Goal: Task Accomplishment & Management: Use online tool/utility

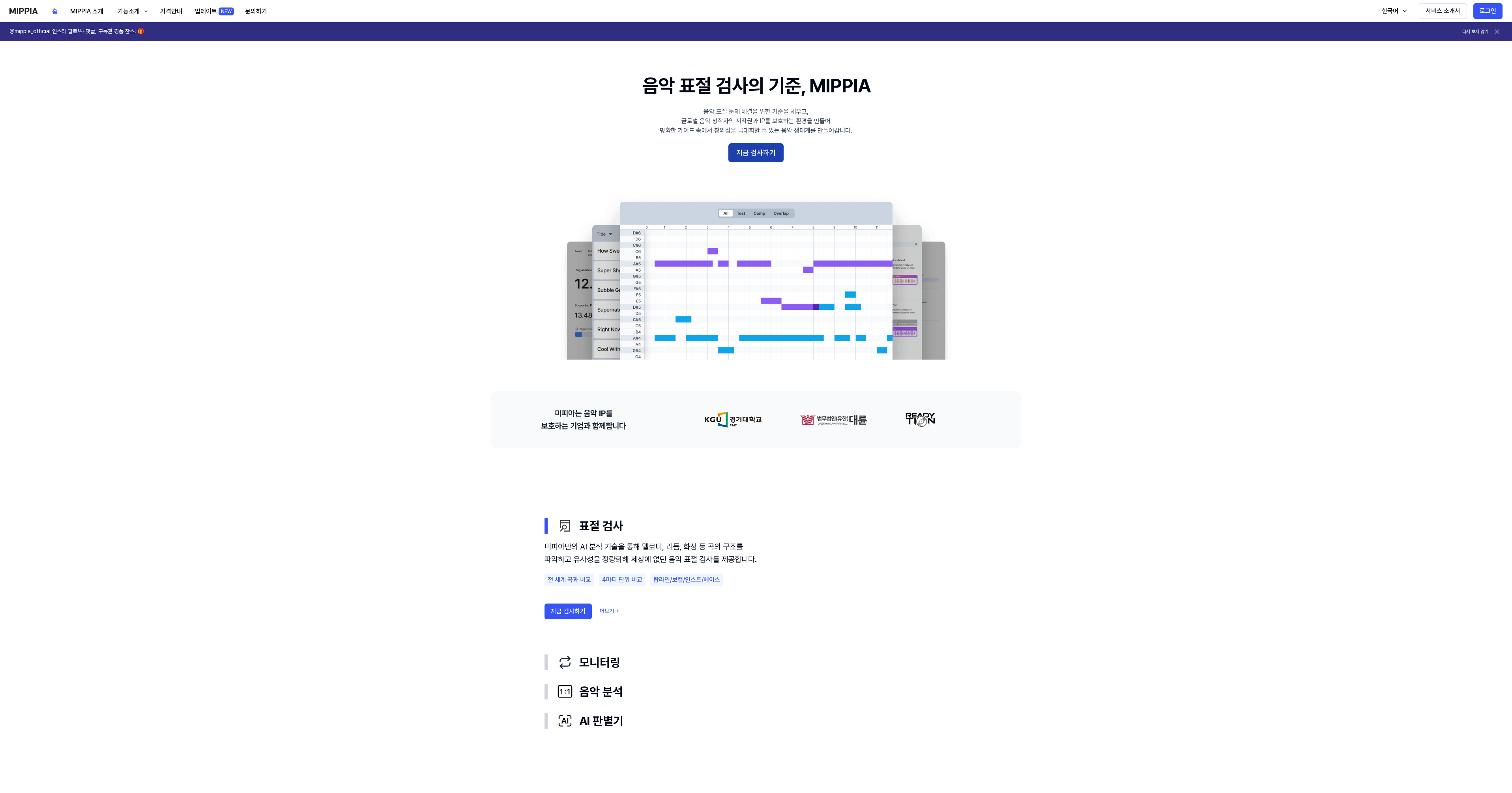
click at [753, 154] on button "지금 검사하기" at bounding box center [756, 153] width 55 height 19
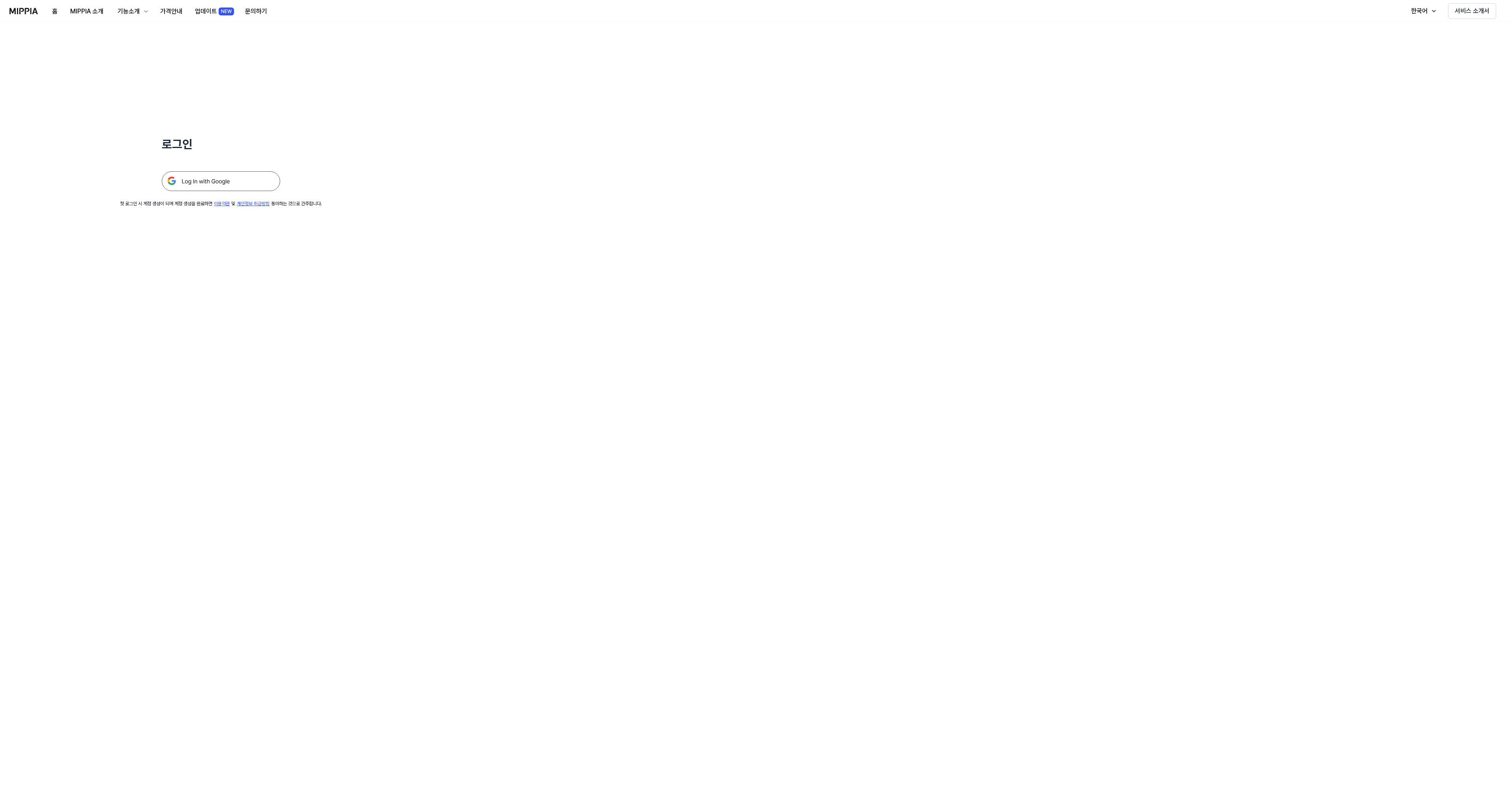
click at [221, 184] on img at bounding box center [221, 181] width 118 height 20
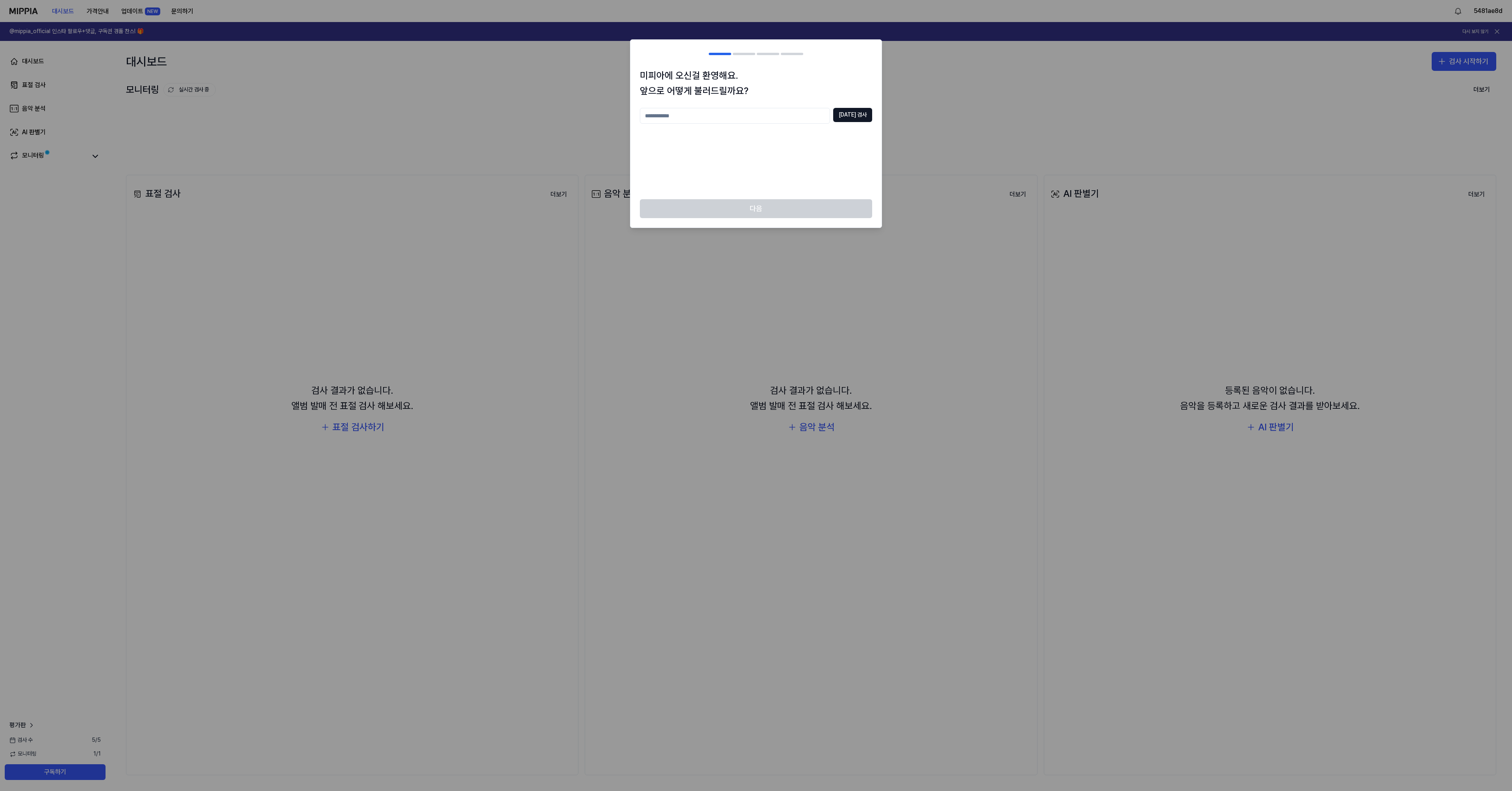
click at [686, 119] on input "text" at bounding box center [735, 116] width 190 height 16
type input "****"
click at [848, 115] on button "[DATE] 검사" at bounding box center [852, 115] width 39 height 14
click at [755, 210] on button "다음" at bounding box center [756, 208] width 232 height 19
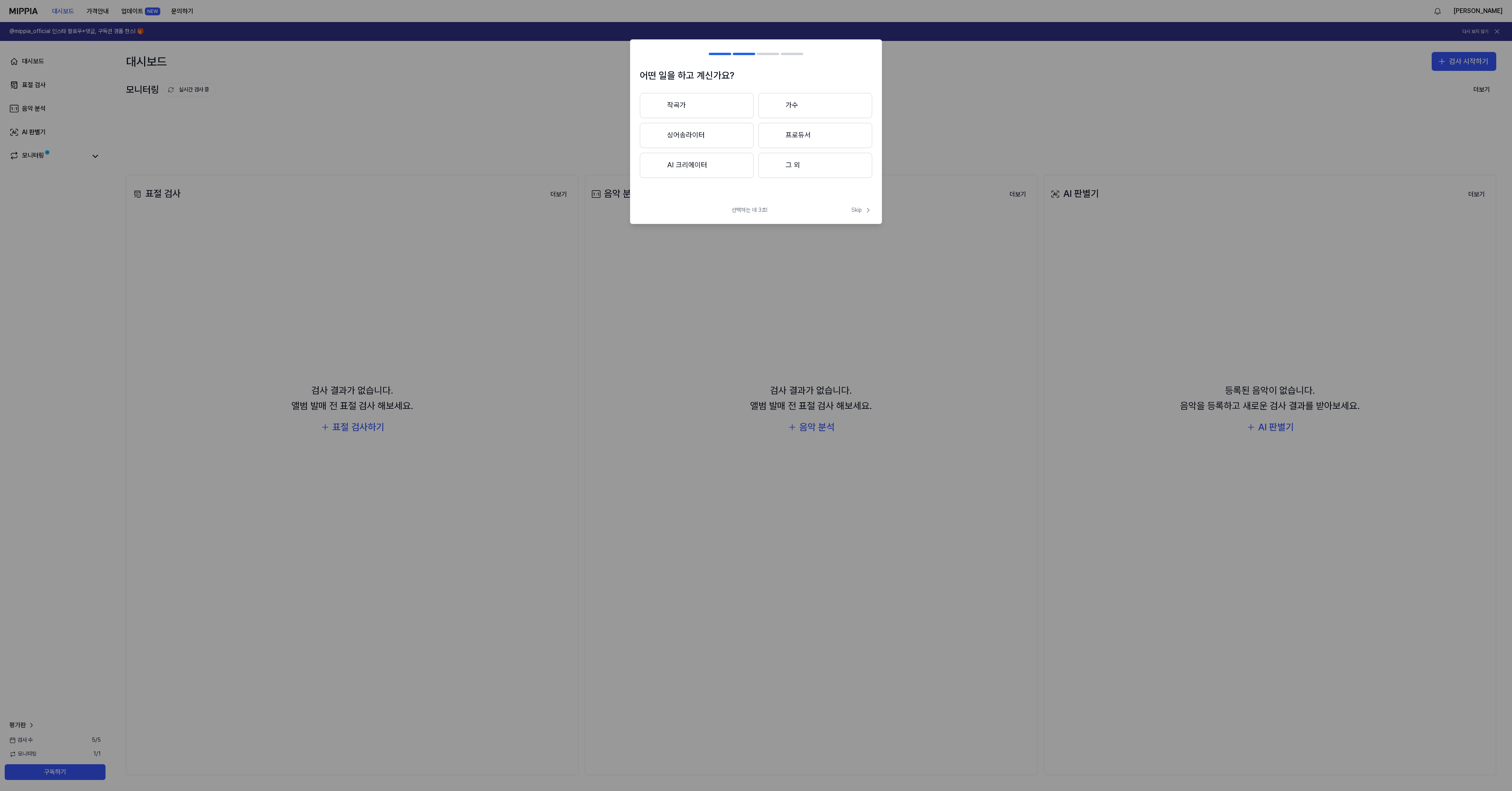
click at [677, 135] on button "싱어송라이터" at bounding box center [697, 135] width 114 height 25
click at [743, 53] on div at bounding box center [744, 54] width 22 height 2
click at [724, 58] on h2 at bounding box center [756, 54] width 251 height 28
click at [724, 97] on button "싱어송라이터" at bounding box center [697, 105] width 114 height 25
click at [669, 168] on button "AI 크리에이터" at bounding box center [697, 165] width 114 height 25
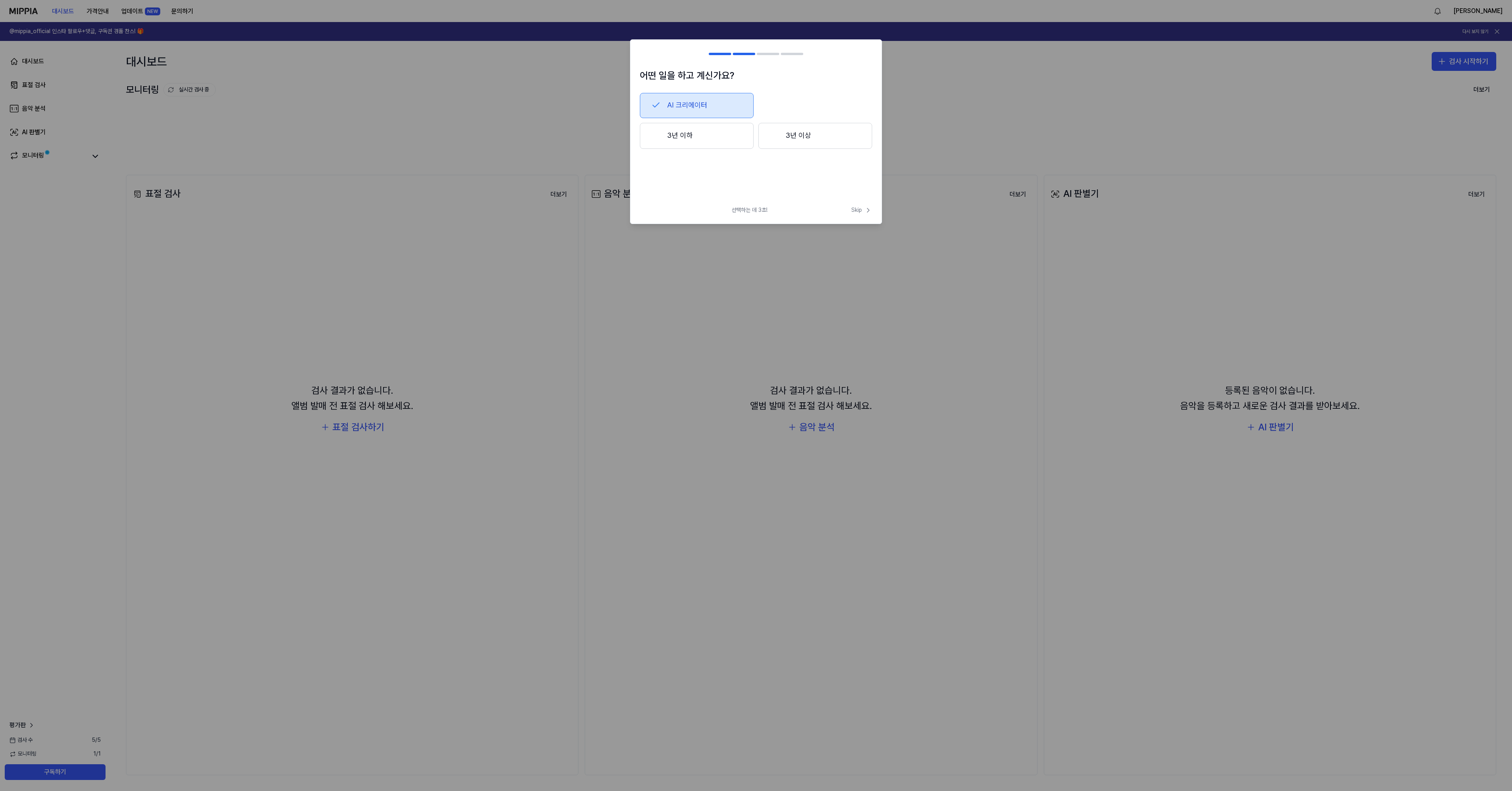
click at [704, 142] on button "3년 이하" at bounding box center [697, 136] width 114 height 26
click at [689, 173] on button "그 외" at bounding box center [696, 168] width 113 height 25
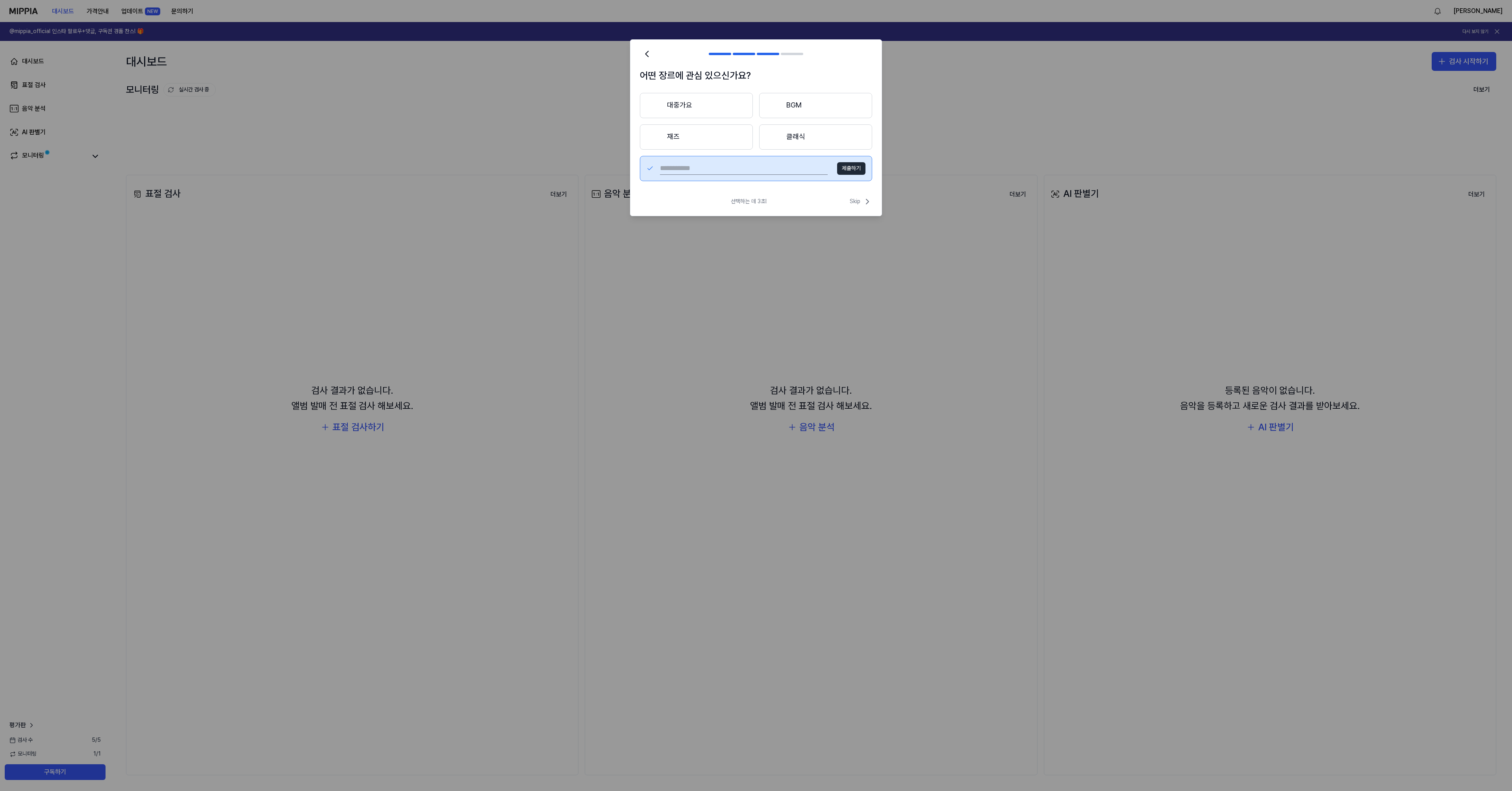
click at [689, 93] on button "대중가요" at bounding box center [696, 105] width 113 height 25
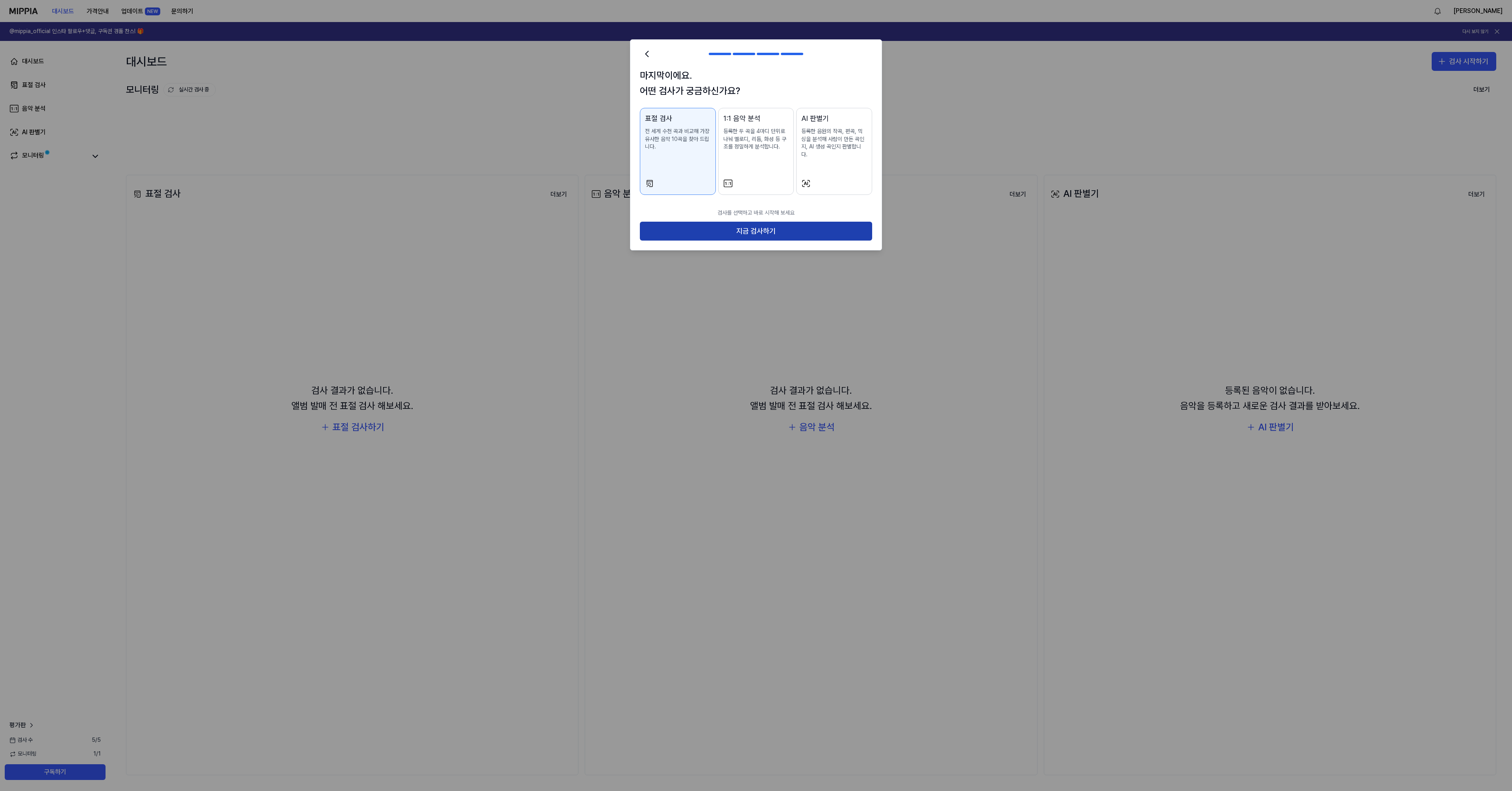
click at [751, 227] on button "지금 검사하기" at bounding box center [756, 231] width 232 height 19
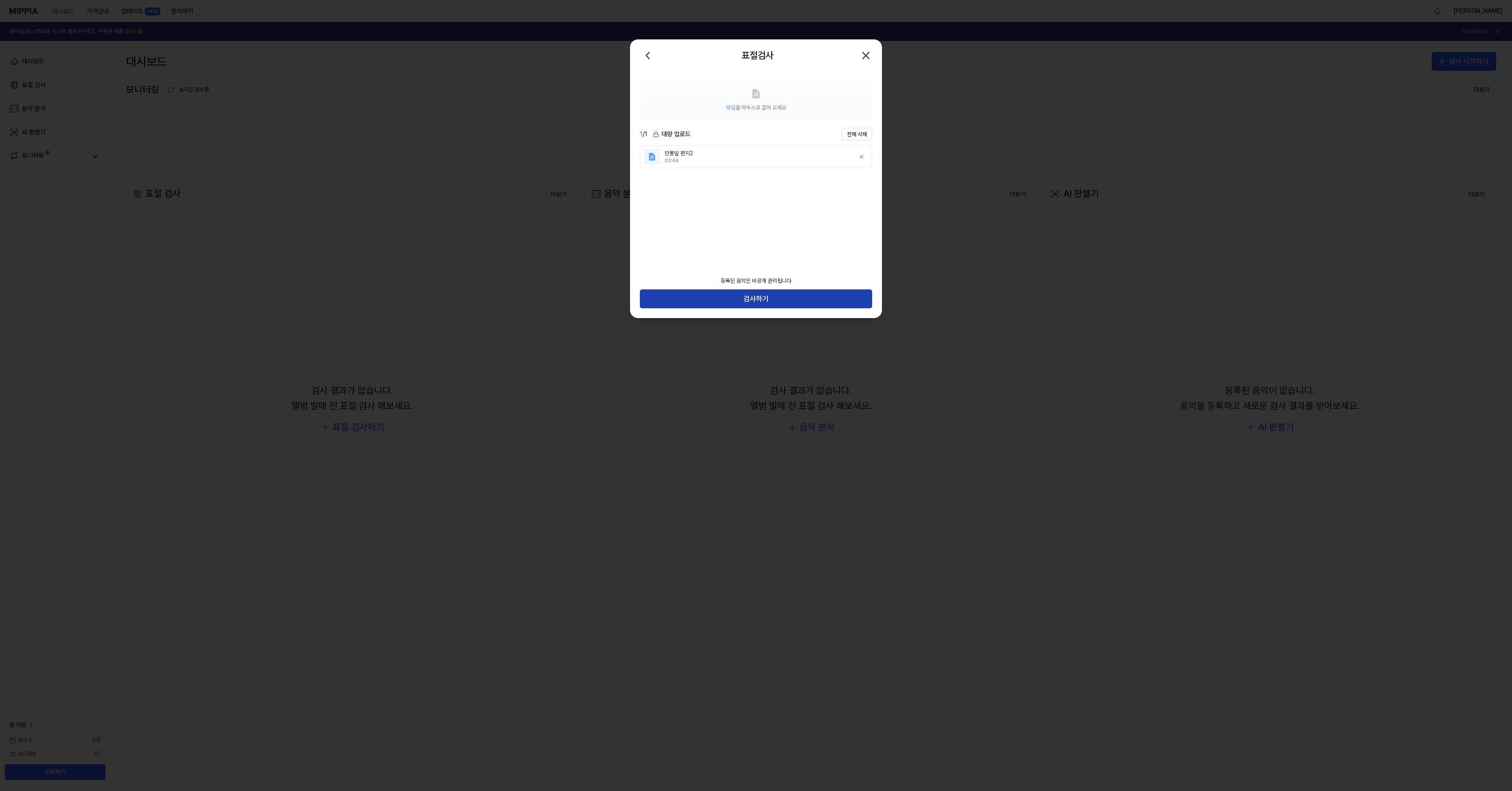
click at [752, 302] on button "검사하기" at bounding box center [756, 299] width 232 height 19
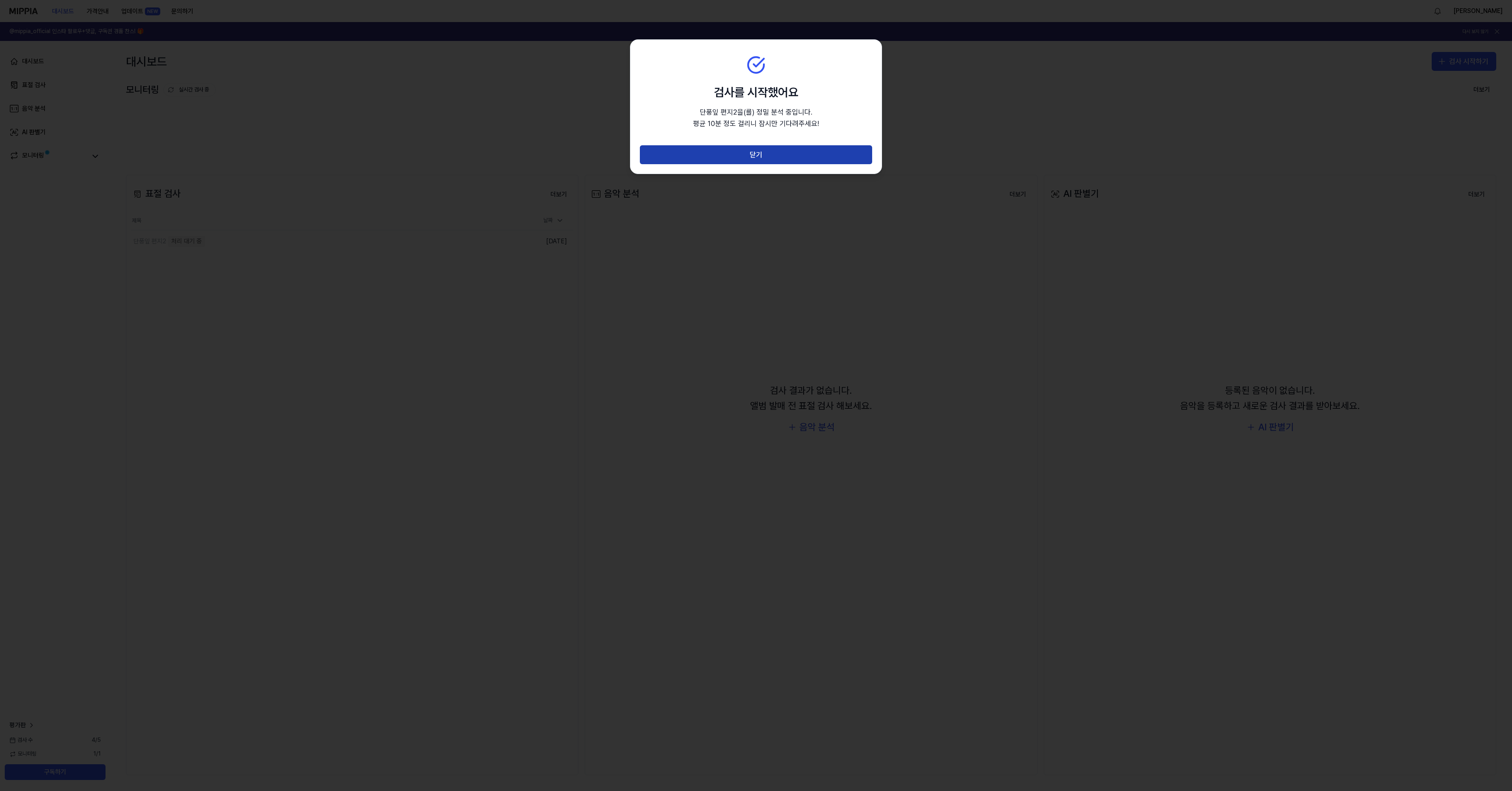
click at [753, 154] on button "닫기" at bounding box center [756, 155] width 232 height 19
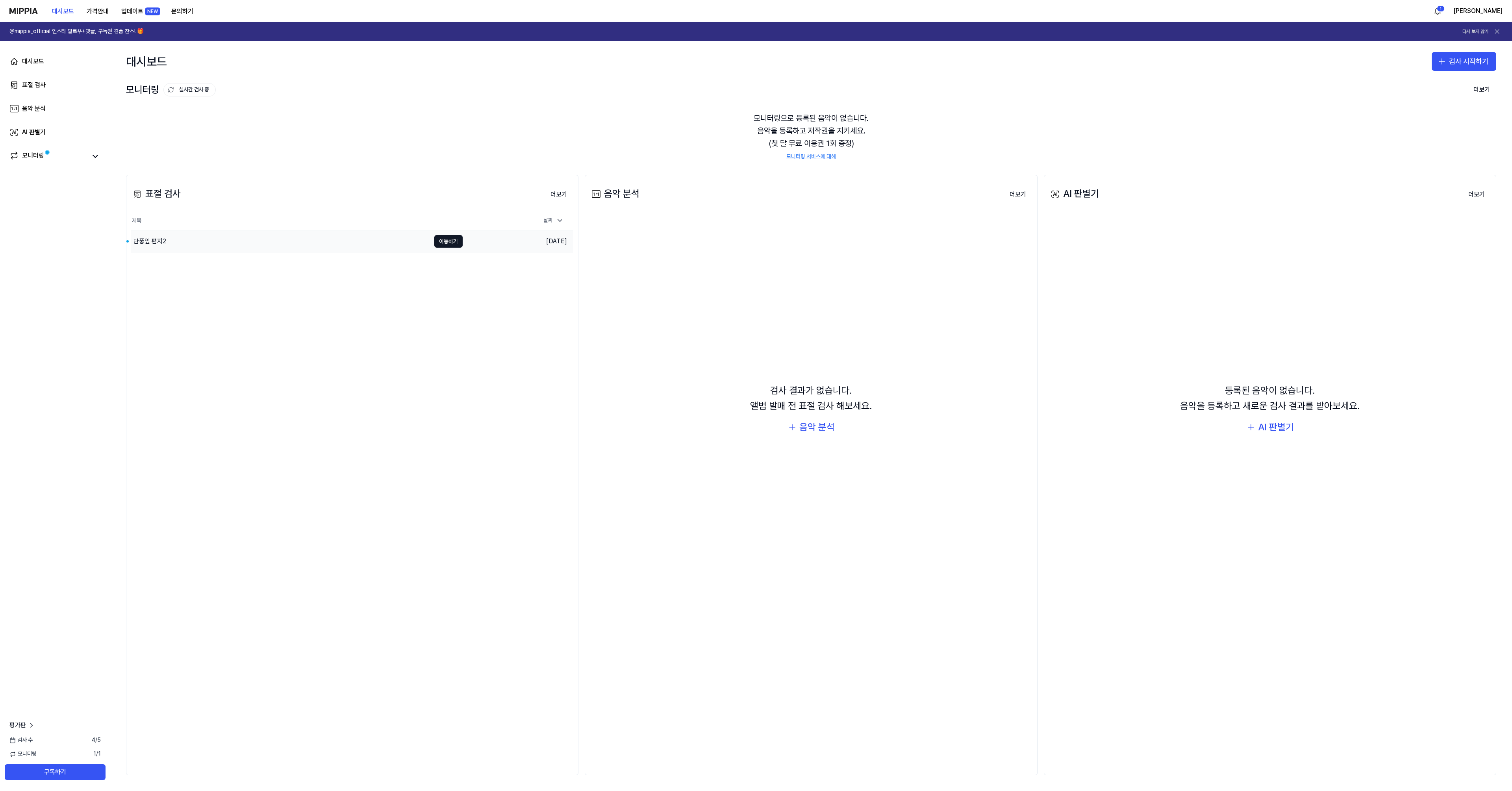
click at [167, 244] on div "단풍잎 편지2" at bounding box center [281, 241] width 299 height 22
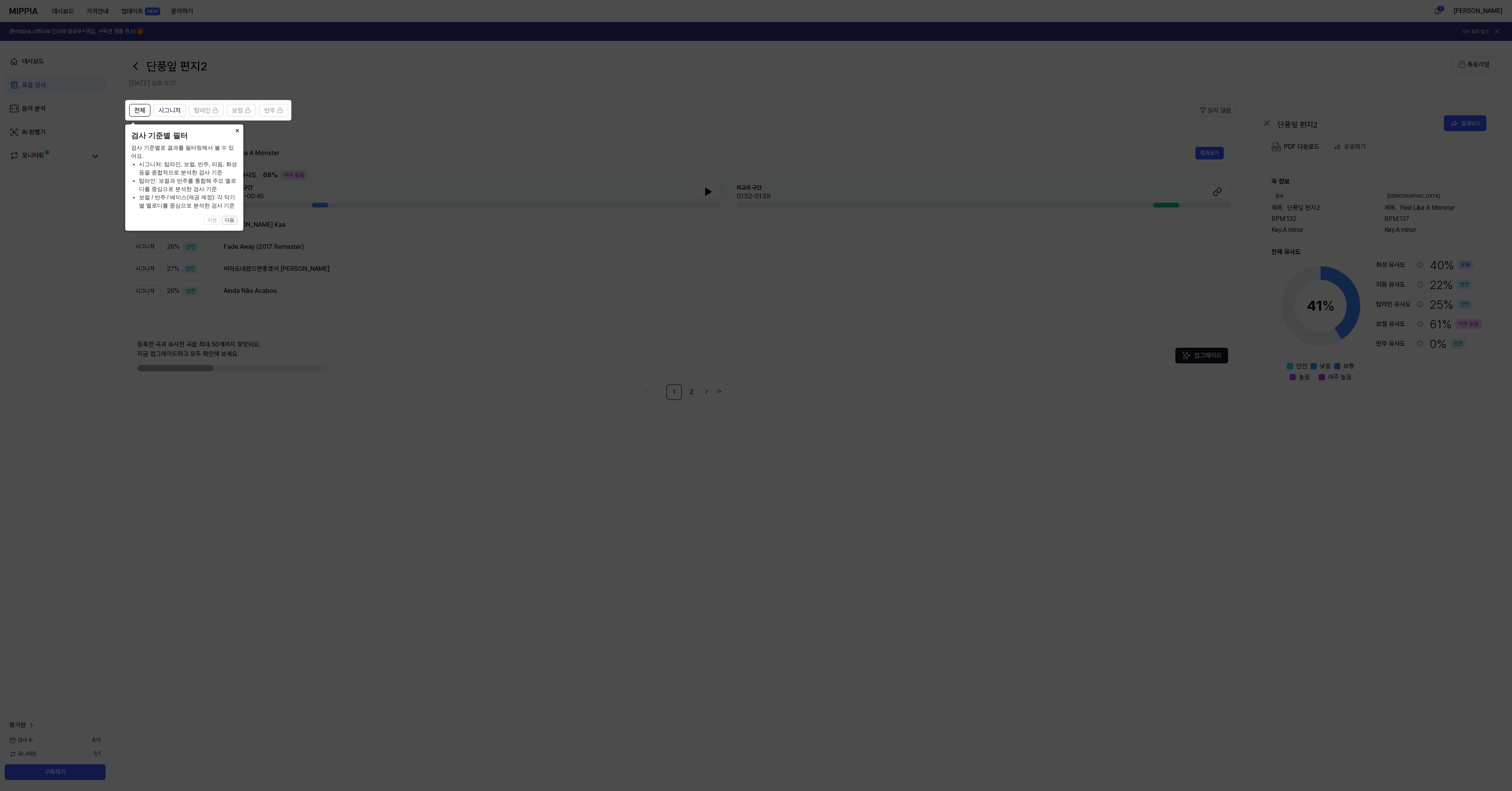
click at [234, 222] on button "다음" at bounding box center [230, 221] width 16 height 9
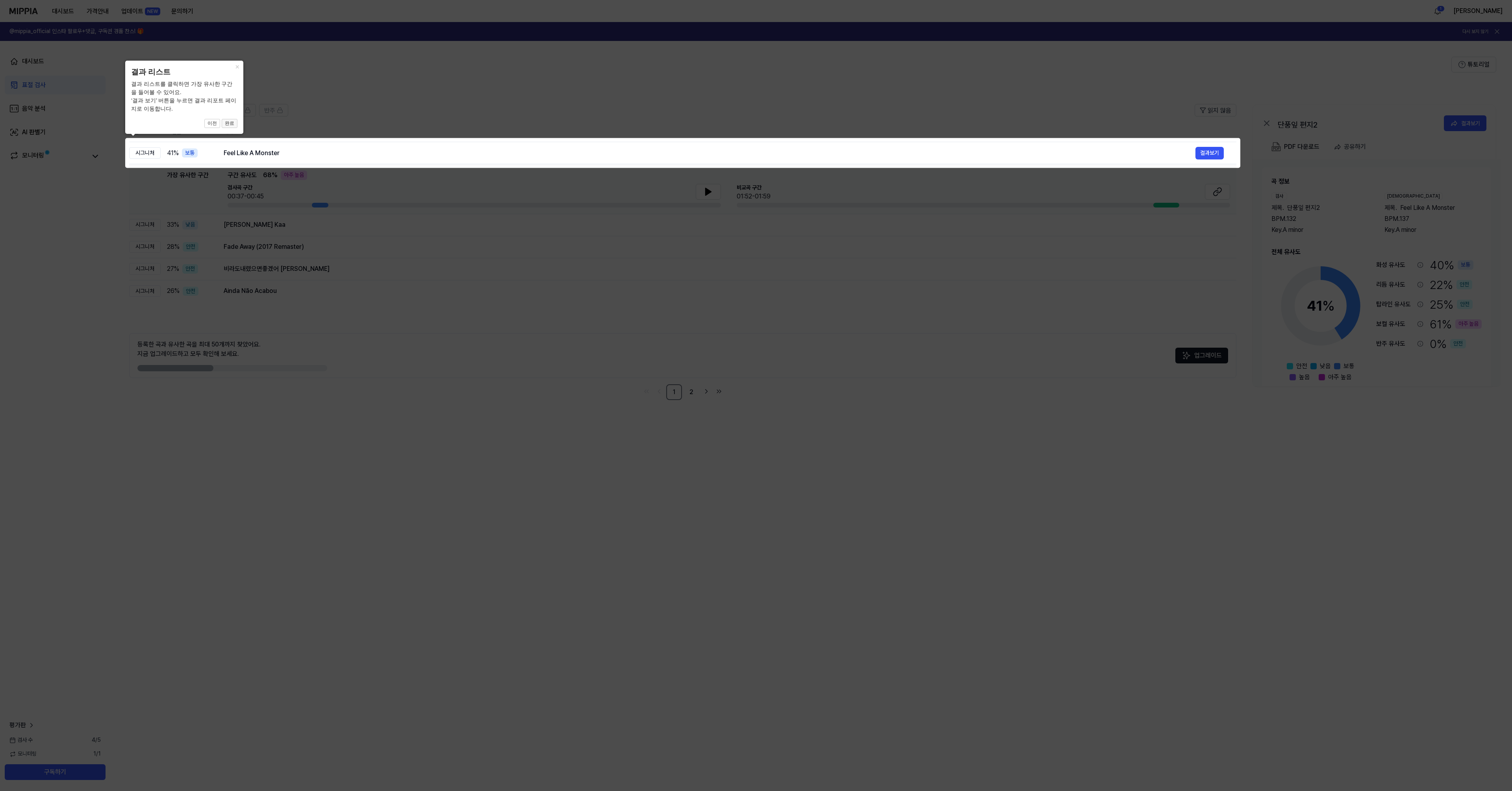
click at [233, 123] on button "완료" at bounding box center [230, 124] width 16 height 9
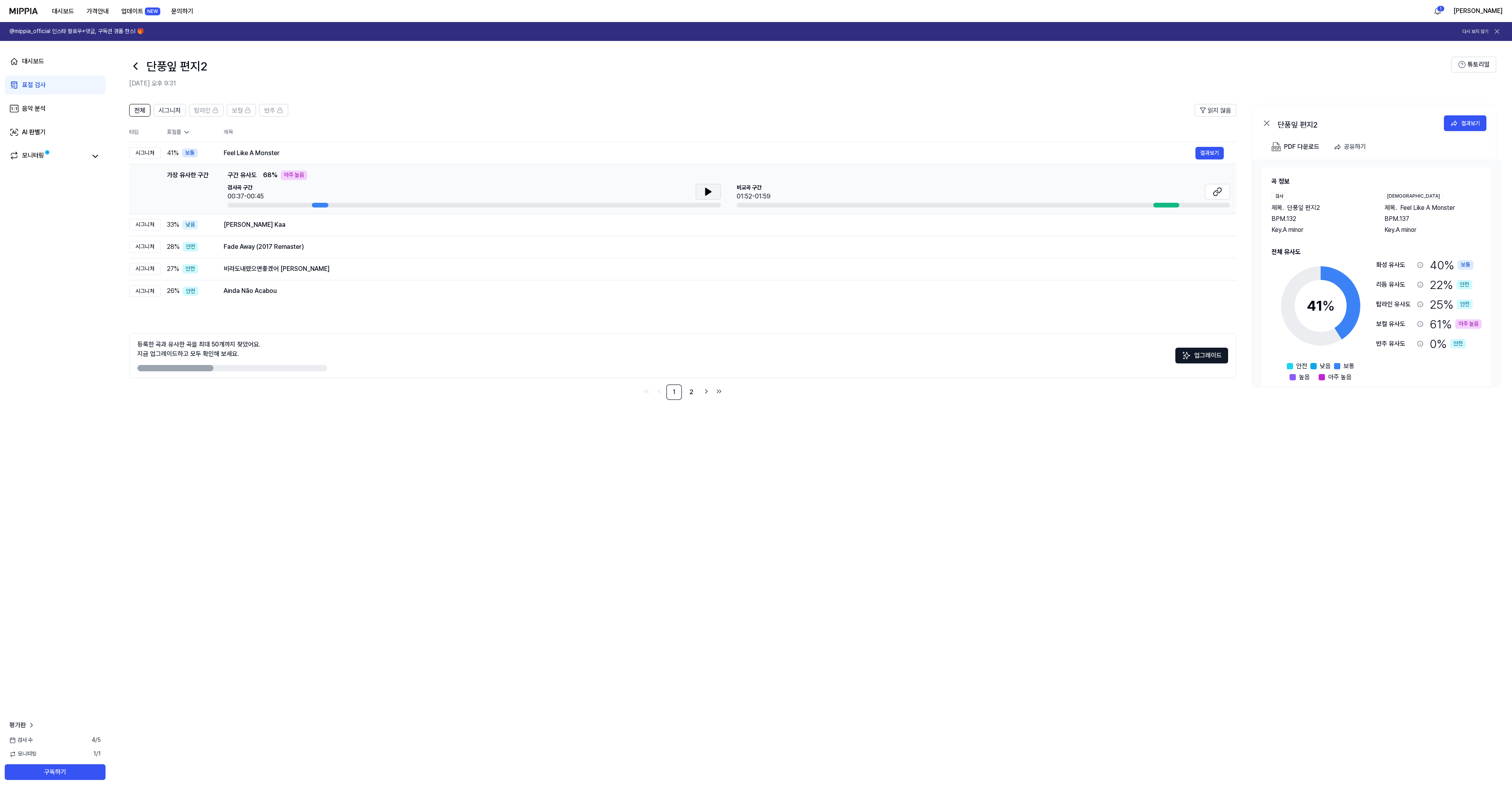
click at [707, 194] on icon at bounding box center [708, 192] width 5 height 7
click at [1220, 190] on icon at bounding box center [1217, 192] width 9 height 9
click at [1217, 192] on icon at bounding box center [1217, 192] width 9 height 9
click at [455, 271] on div "비라도내렸으면좋겠어 [PERSON_NAME]" at bounding box center [710, 269] width 972 height 9
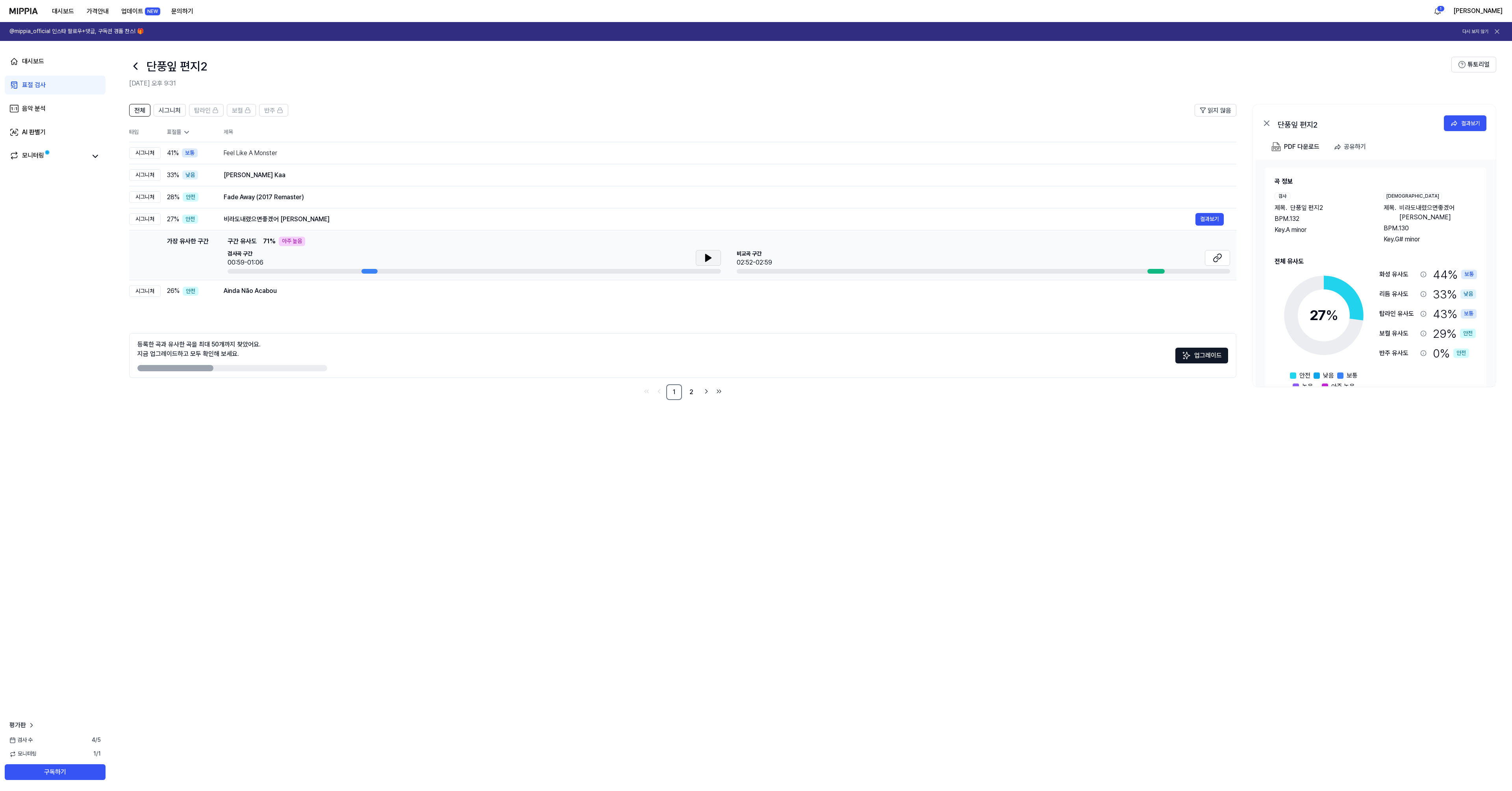
click at [714, 261] on button at bounding box center [708, 258] width 25 height 16
click at [1223, 257] on button at bounding box center [1217, 258] width 25 height 16
click at [494, 512] on div "전체 시그니처 탑라인 보컬 반주 읽지 않음 전체 시그니처 탑라인 보컬 반주 타입 표절률 제목 표절률 읽지 않음 시그니처 41 % 보통 Feel…" at bounding box center [811, 444] width 1402 height 695
click at [694, 394] on link "2" at bounding box center [691, 392] width 16 height 16
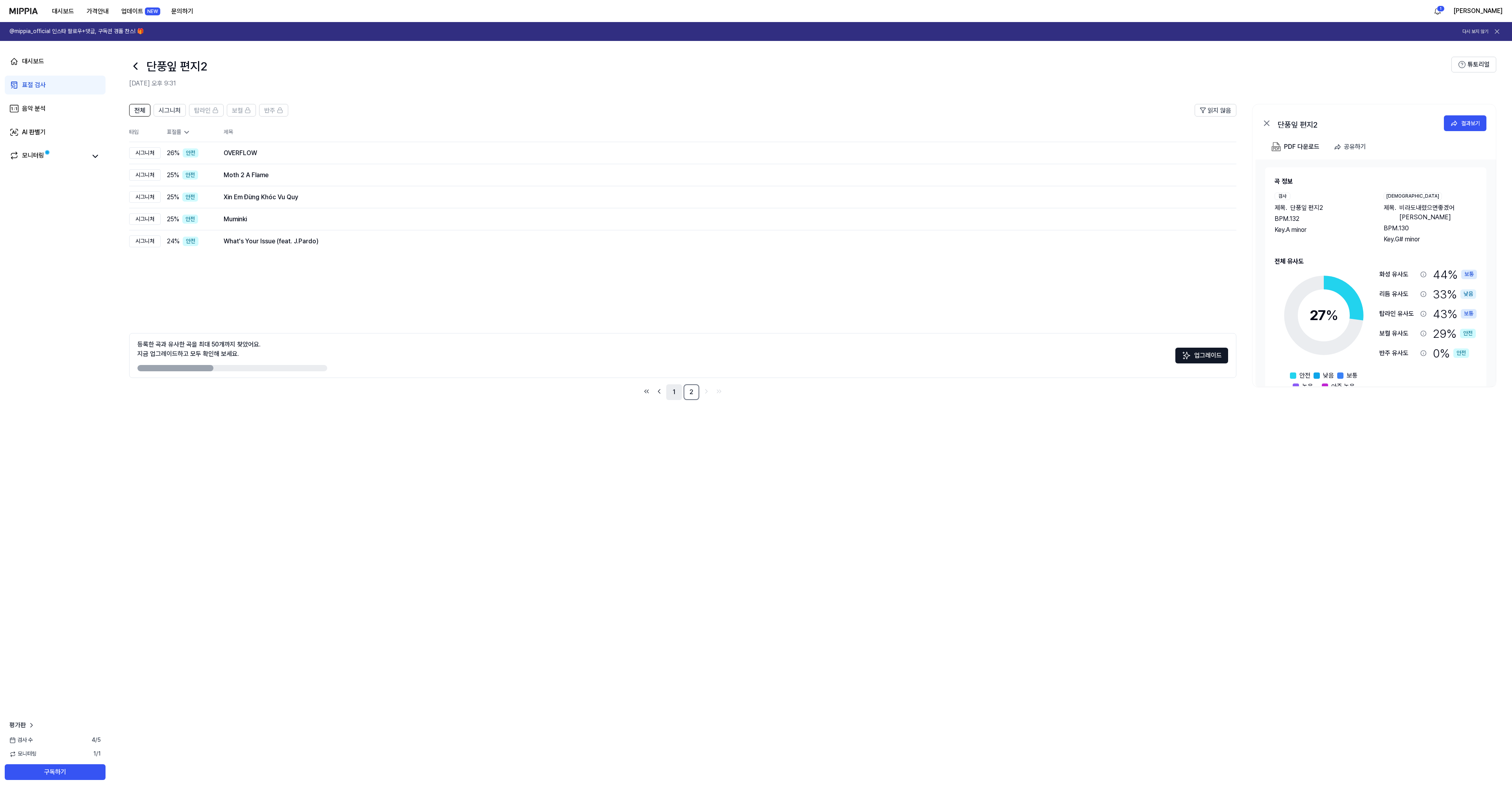
click at [678, 393] on link "1" at bounding box center [674, 392] width 16 height 16
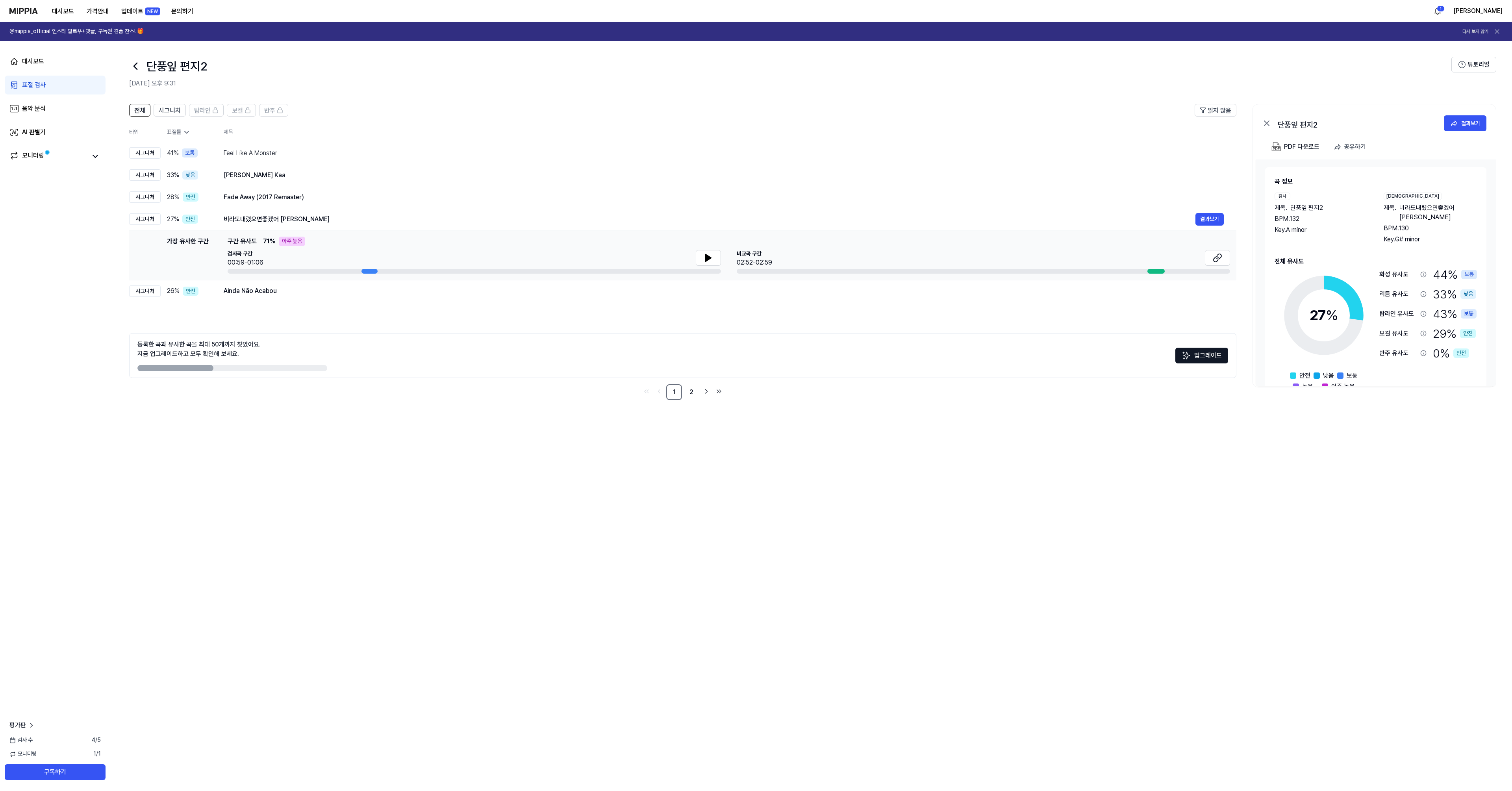
click at [782, 440] on div "전체 시그니처 탑라인 보컬 반주 읽지 않음 전체 시그니처 탑라인 보컬 반주 타입 표절률 제목 표절률 읽지 않음 시그니처 41 % 보통 Feel…" at bounding box center [811, 444] width 1402 height 695
click at [335, 450] on div "전체 시그니처 탑라인 보컬 반주 읽지 않음 전체 시그니처 탑라인 보컬 반주 타입 표절률 제목 표절률 읽지 않음 시그니처 41 % 보통 Feel…" at bounding box center [811, 444] width 1402 height 695
